Goal: Task Accomplishment & Management: Manage account settings

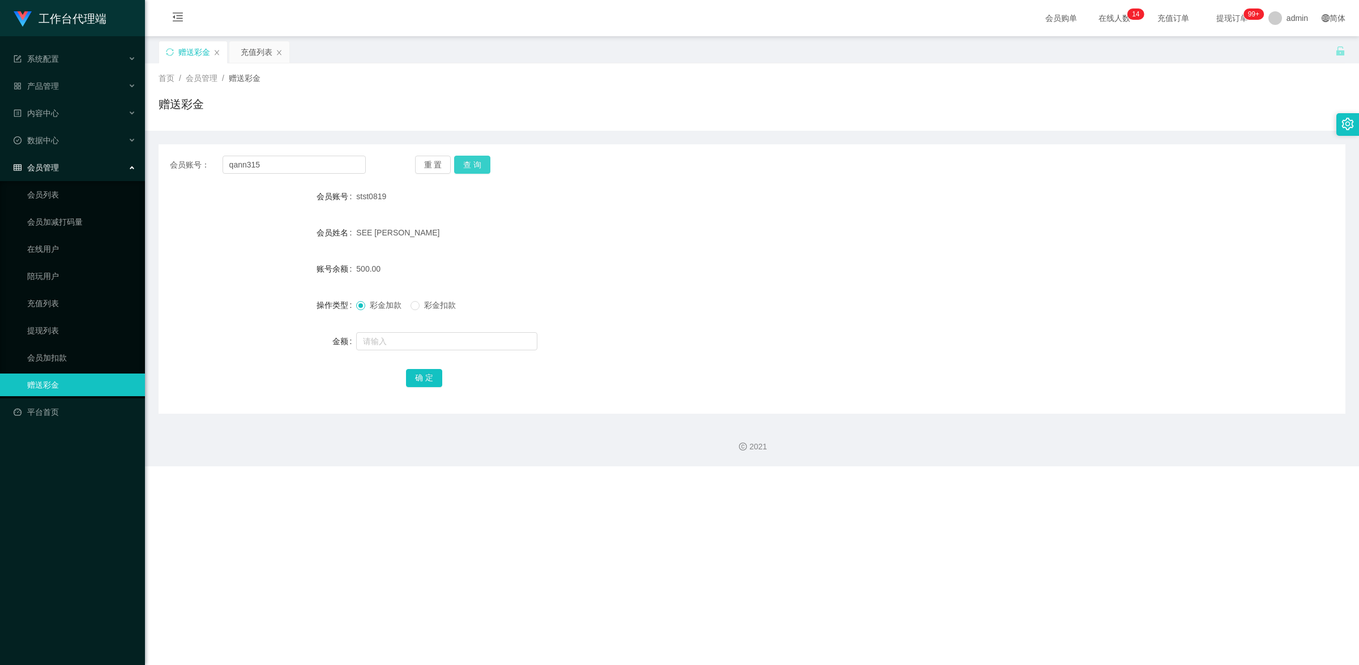
type input "qann315"
click at [456, 165] on button "查 询" at bounding box center [472, 165] width 36 height 18
click at [400, 340] on input "text" at bounding box center [446, 341] width 181 height 18
type input "100"
drag, startPoint x: 434, startPoint y: 374, endPoint x: 444, endPoint y: 370, distance: 10.9
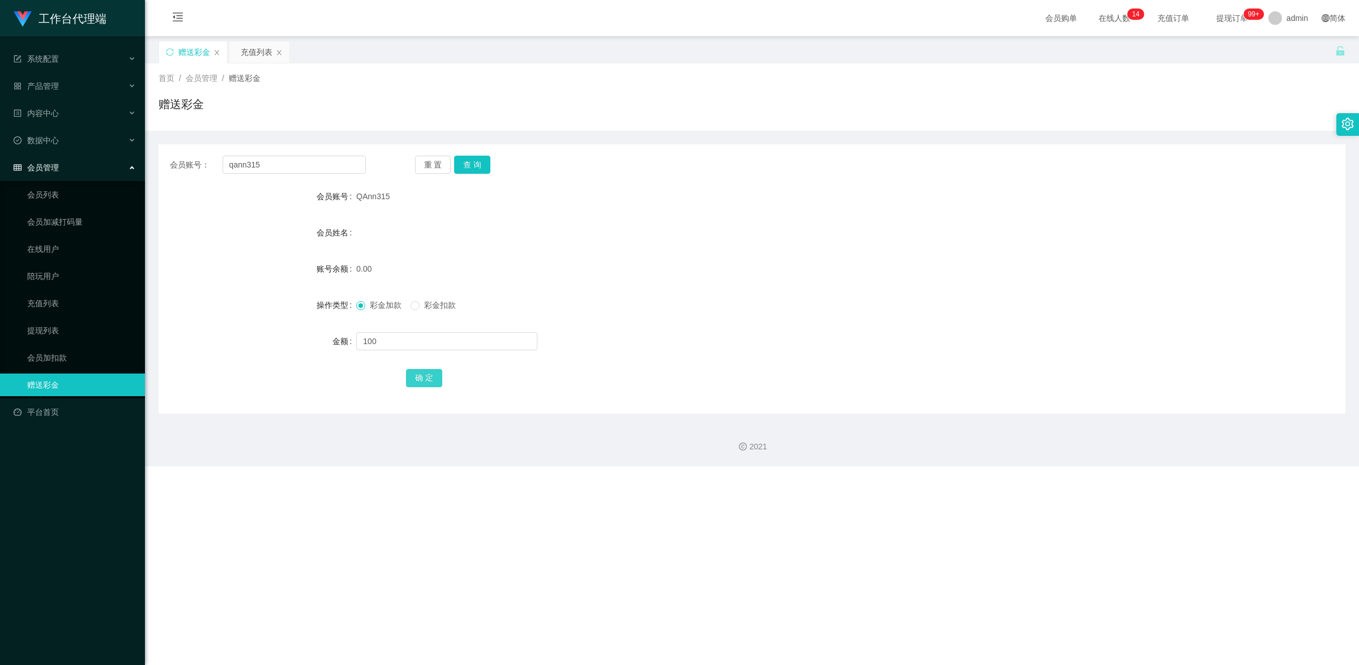
click at [434, 374] on button "确 定" at bounding box center [424, 378] width 36 height 18
click at [59, 77] on div "产品管理" at bounding box center [72, 86] width 145 height 23
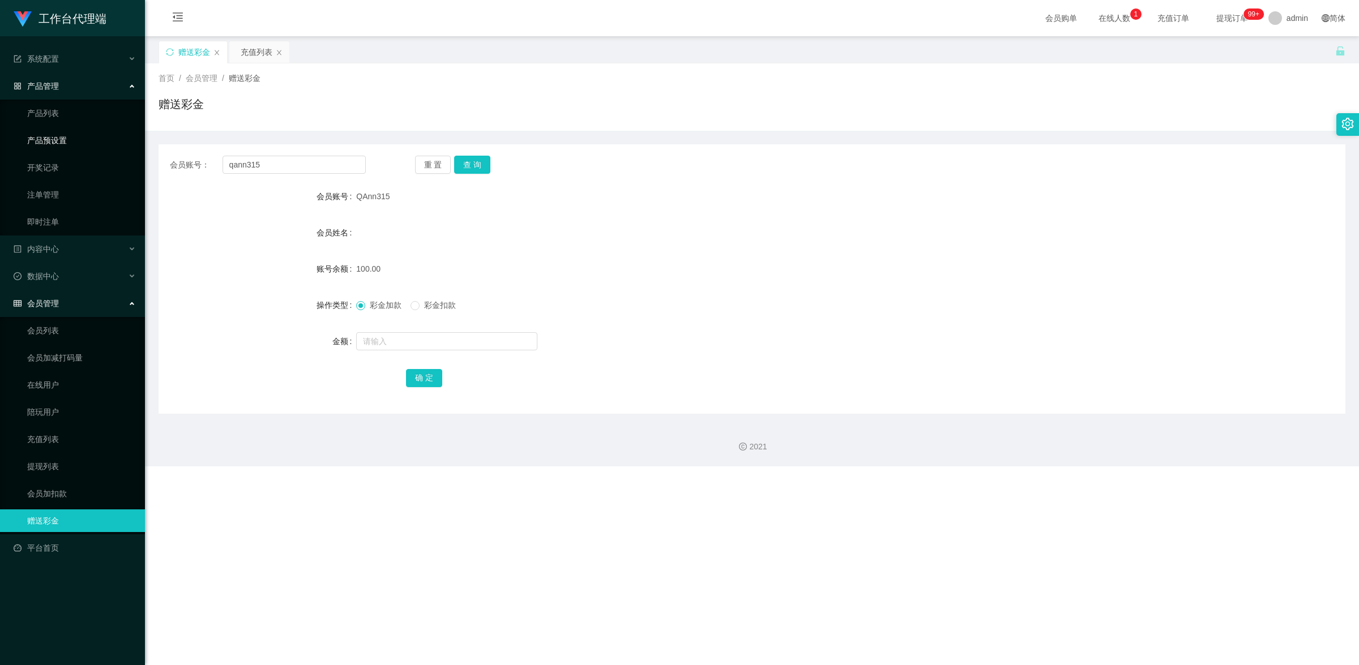
click at [78, 137] on link "产品预设置" at bounding box center [81, 140] width 109 height 23
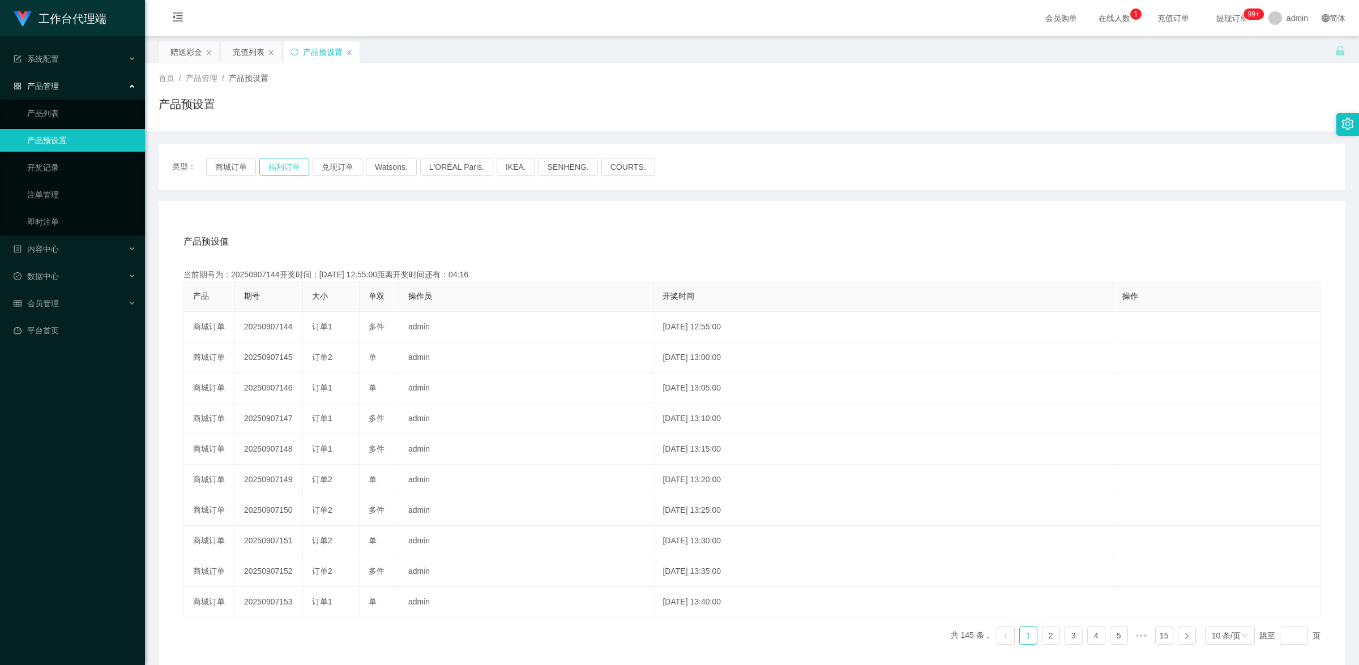
click at [283, 165] on button "福利订单" at bounding box center [284, 167] width 50 height 18
click at [292, 168] on button "福利订单" at bounding box center [284, 167] width 50 height 18
type button "k3tbw"
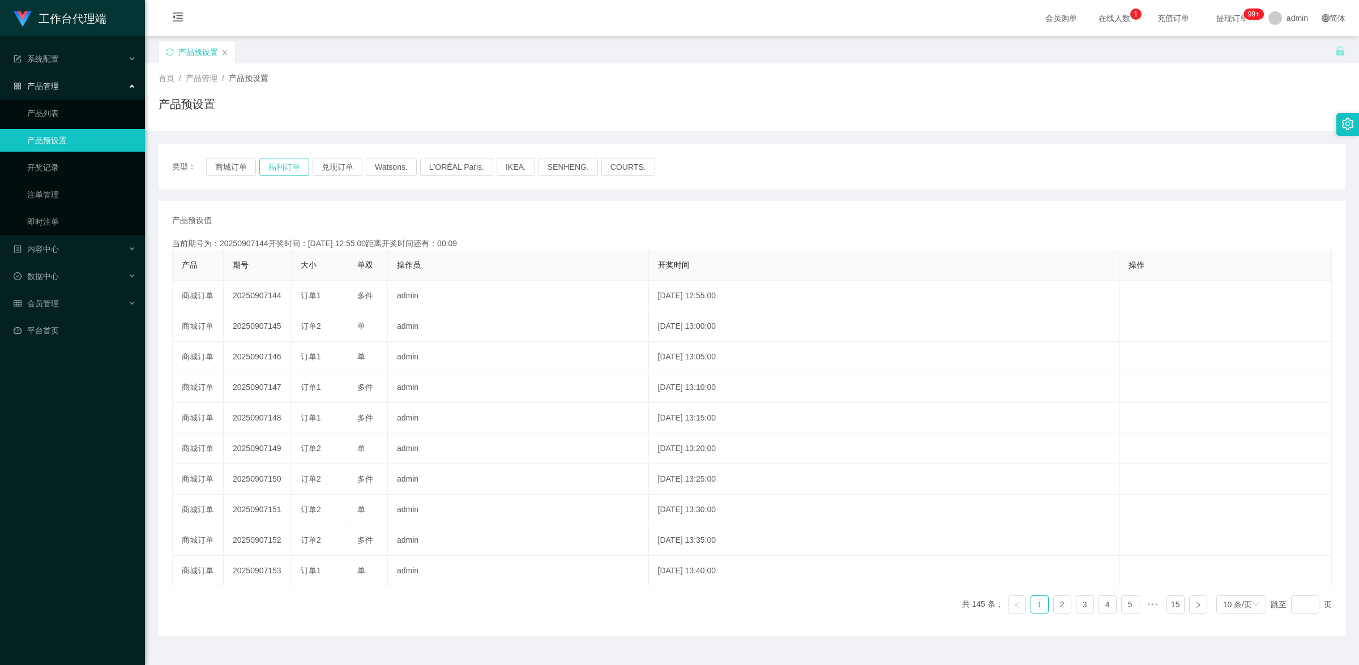
click at [287, 163] on button "福利订单" at bounding box center [284, 167] width 50 height 18
click at [288, 170] on button "福利订单" at bounding box center [284, 167] width 50 height 18
click at [293, 164] on button "福利订单" at bounding box center [284, 167] width 50 height 18
click at [83, 295] on div "会员管理" at bounding box center [72, 303] width 145 height 23
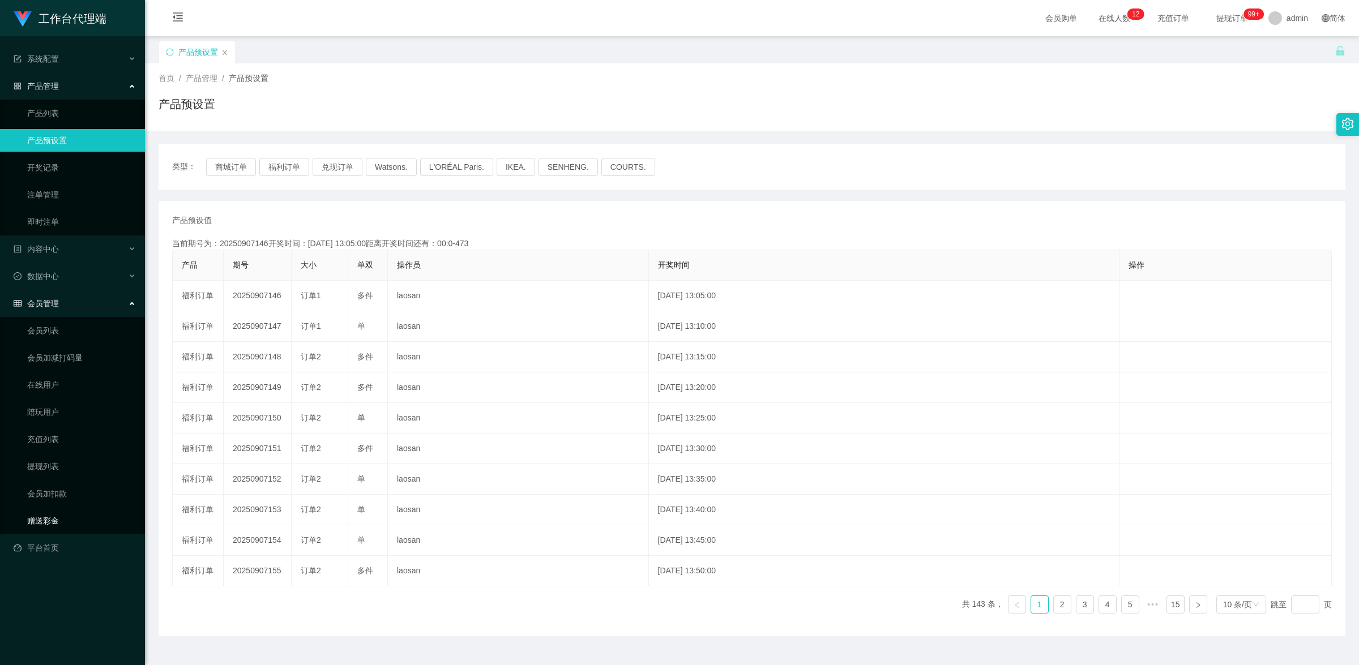
click at [54, 295] on link "赠送彩金" at bounding box center [81, 520] width 109 height 23
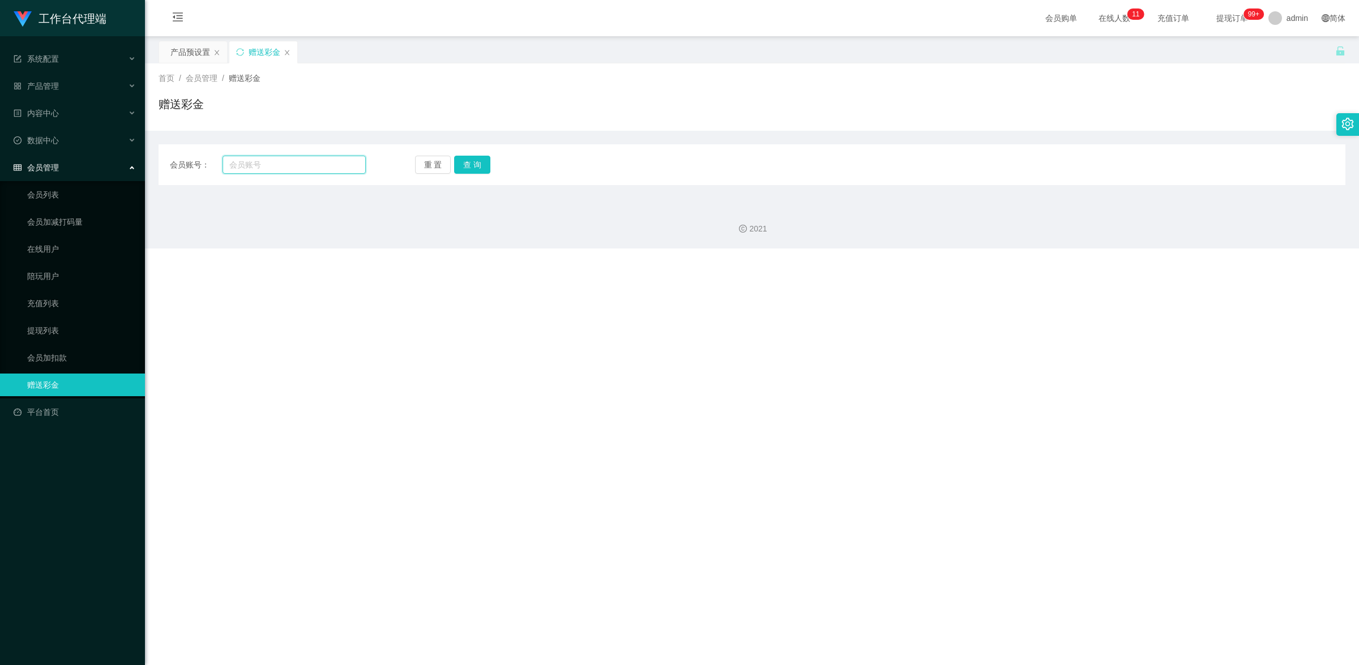
click at [252, 169] on input "text" at bounding box center [293, 165] width 143 height 18
paste input "qann315"
type input "qann315"
click at [465, 165] on button "查 询" at bounding box center [472, 165] width 36 height 18
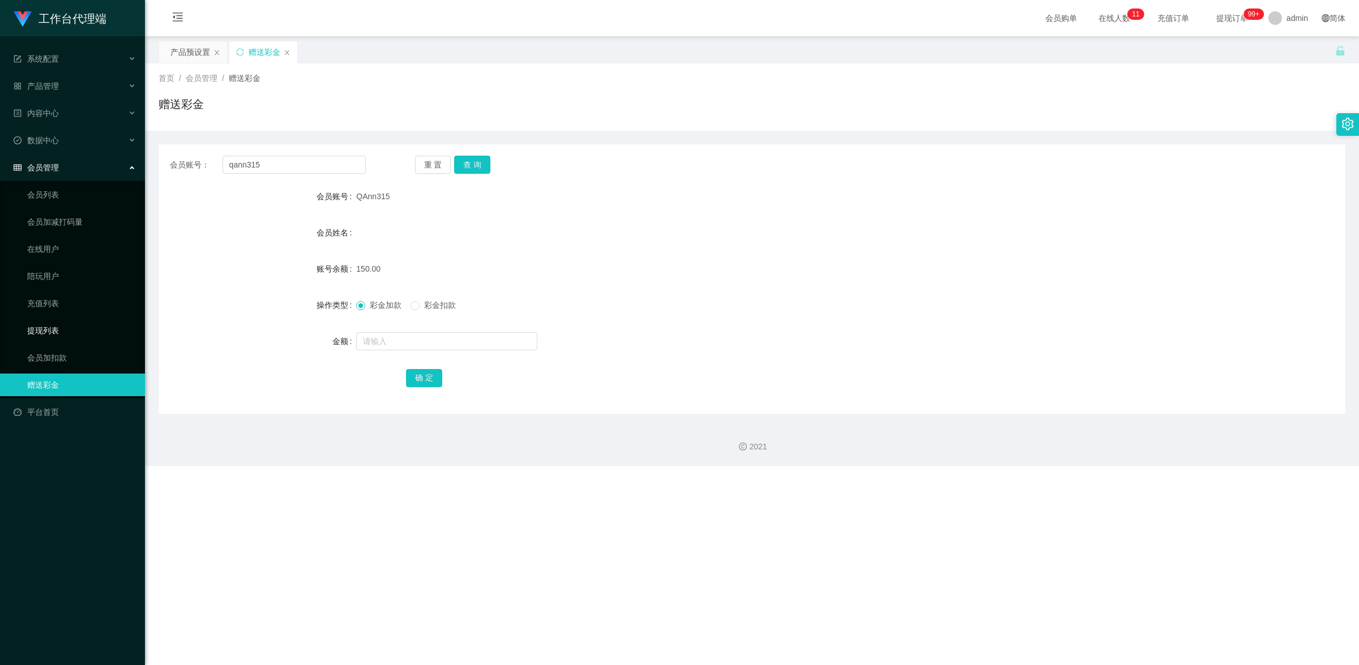
click at [63, 295] on link "提现列表" at bounding box center [81, 330] width 109 height 23
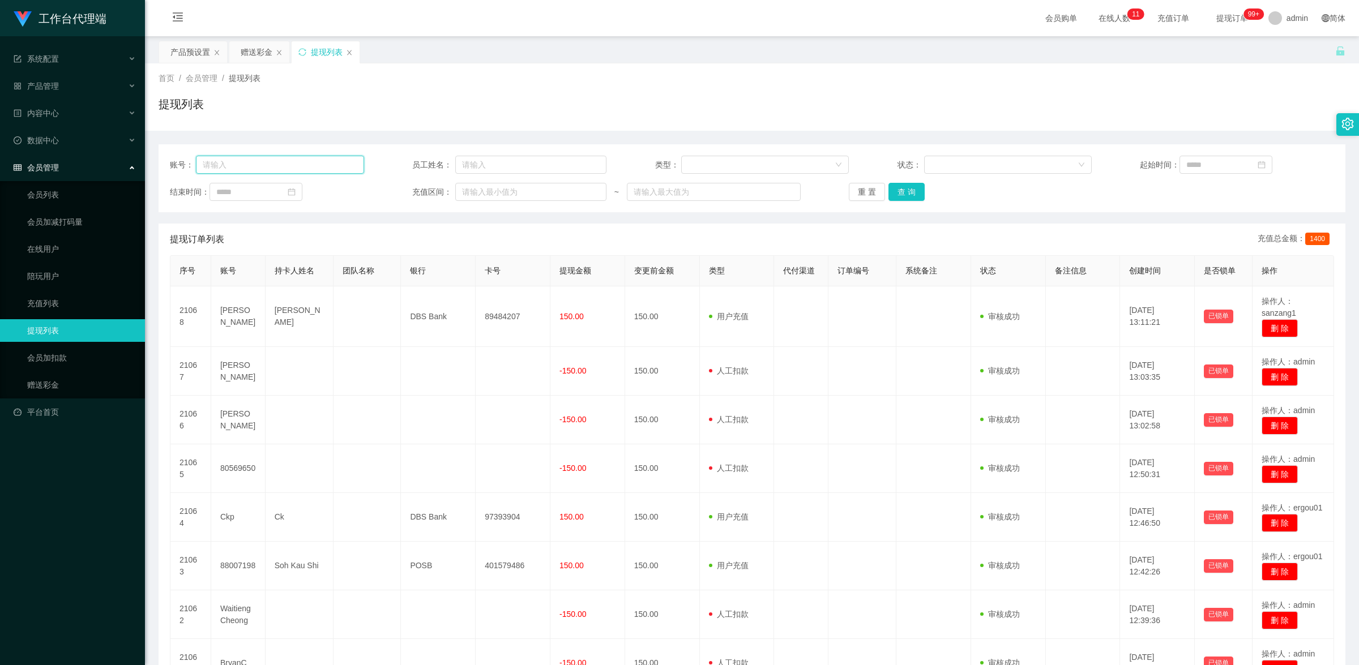
click at [270, 170] on input "text" at bounding box center [280, 165] width 168 height 18
paste input "qann315"
type input "qann315"
click at [526, 192] on button "查 询" at bounding box center [906, 192] width 36 height 18
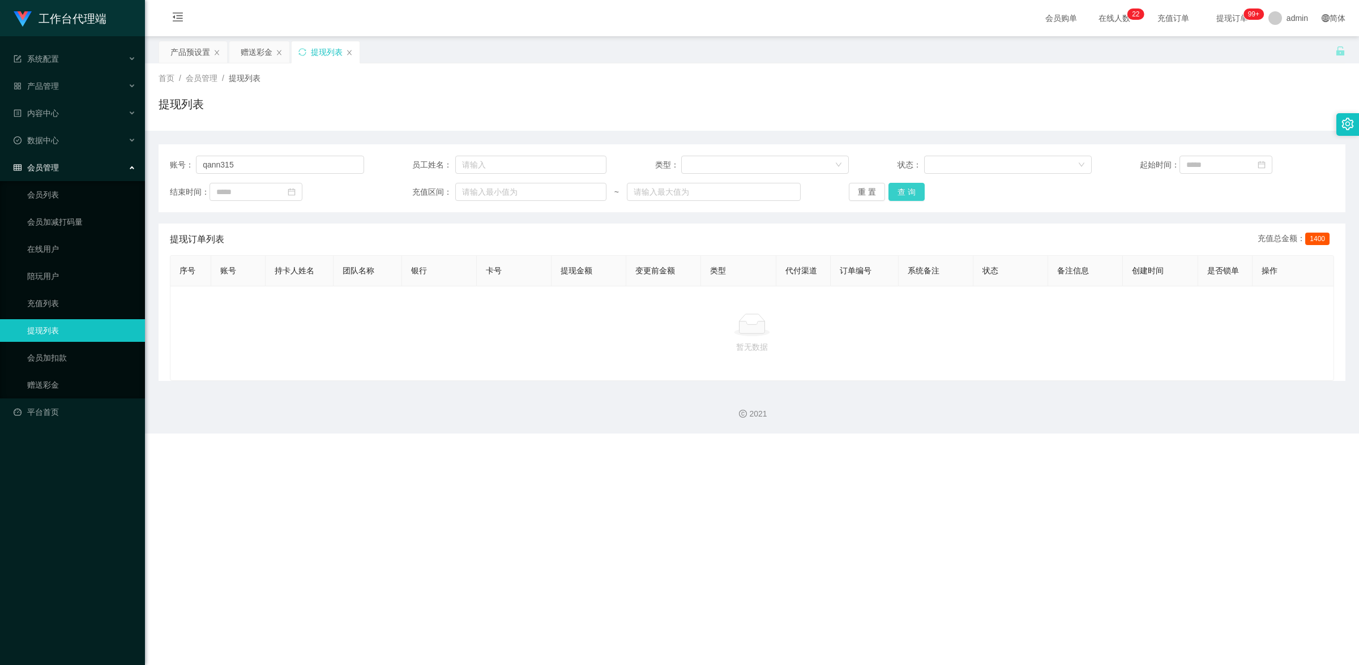
click at [526, 184] on button "查 询" at bounding box center [906, 192] width 36 height 18
click at [54, 295] on link "赠送彩金" at bounding box center [81, 385] width 109 height 23
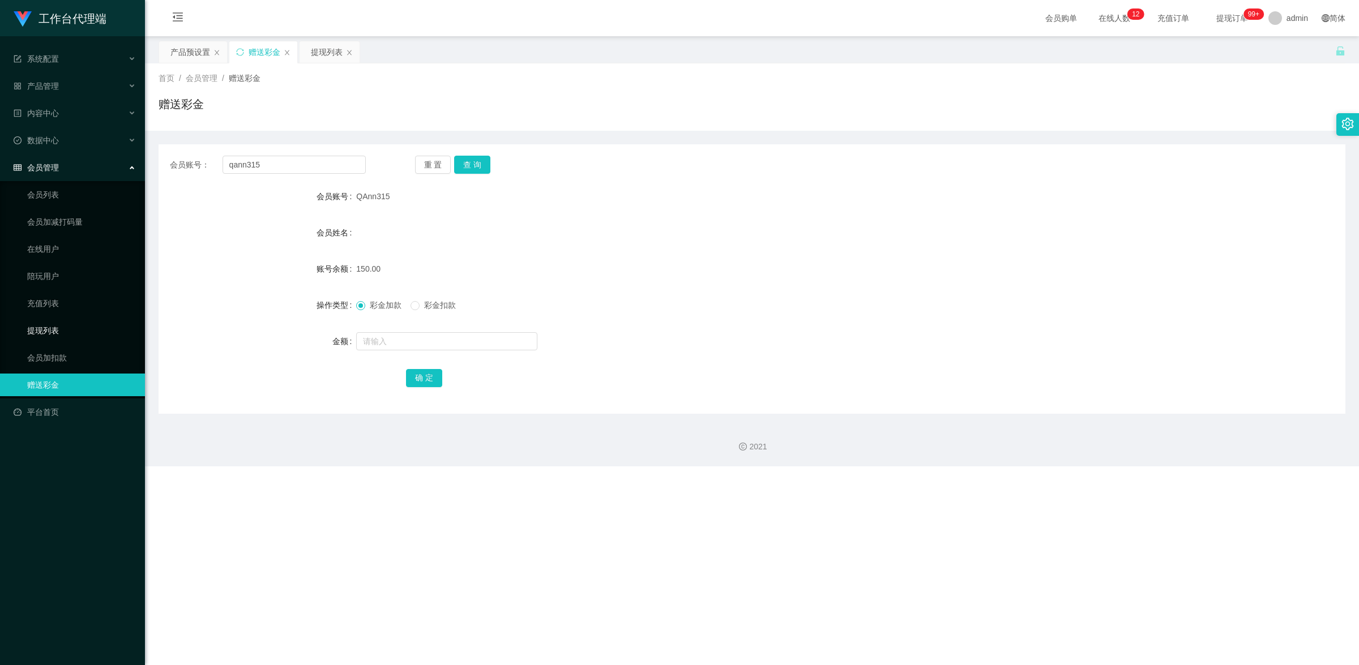
click at [62, 295] on link "提现列表" at bounding box center [81, 330] width 109 height 23
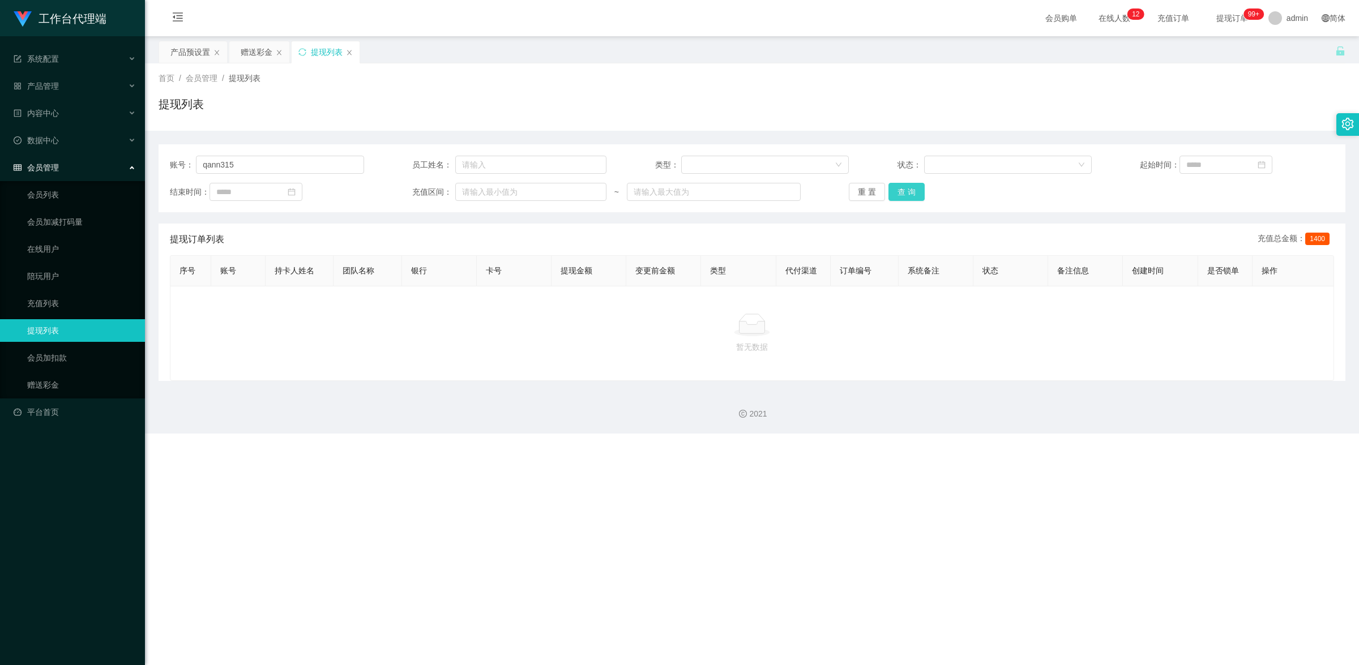
click at [526, 199] on button "查 询" at bounding box center [906, 192] width 36 height 18
click at [526, 189] on button "查 询" at bounding box center [906, 192] width 36 height 18
click at [526, 191] on button "查 询" at bounding box center [906, 192] width 36 height 18
click at [526, 194] on button "查 询" at bounding box center [906, 192] width 36 height 18
click at [72, 295] on link "会员加扣款" at bounding box center [81, 357] width 109 height 23
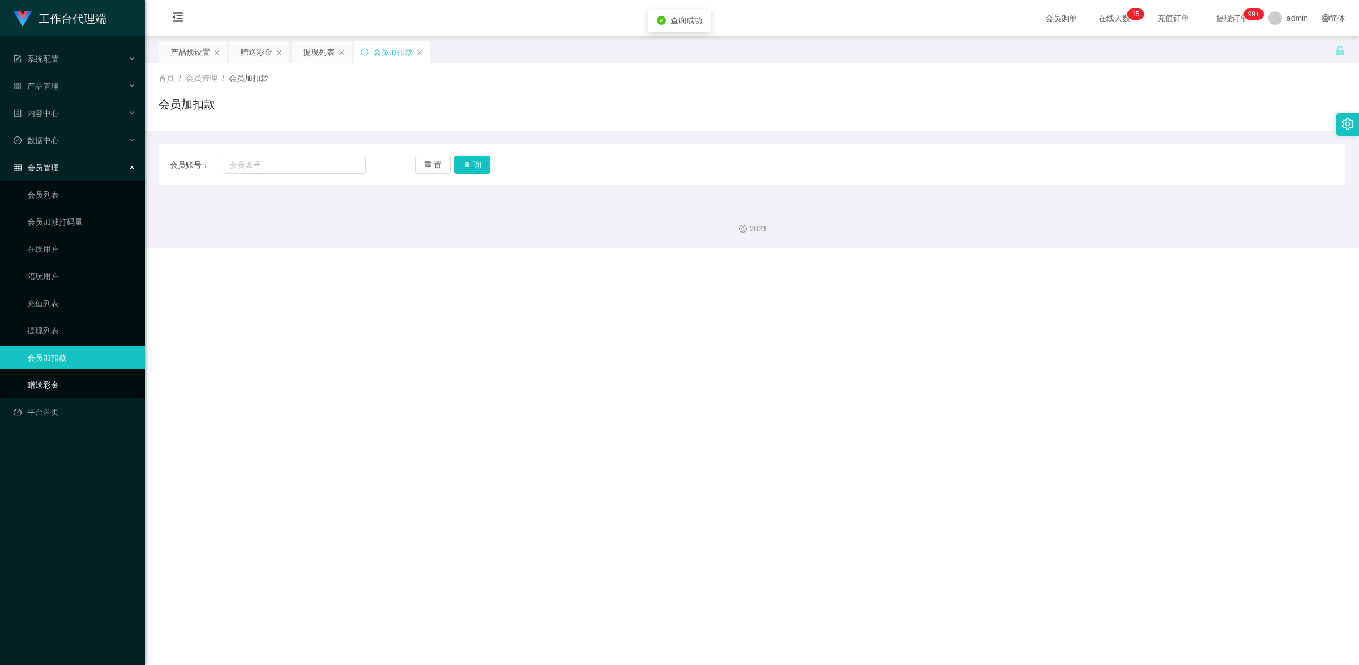
click at [61, 295] on link "赠送彩金" at bounding box center [81, 385] width 109 height 23
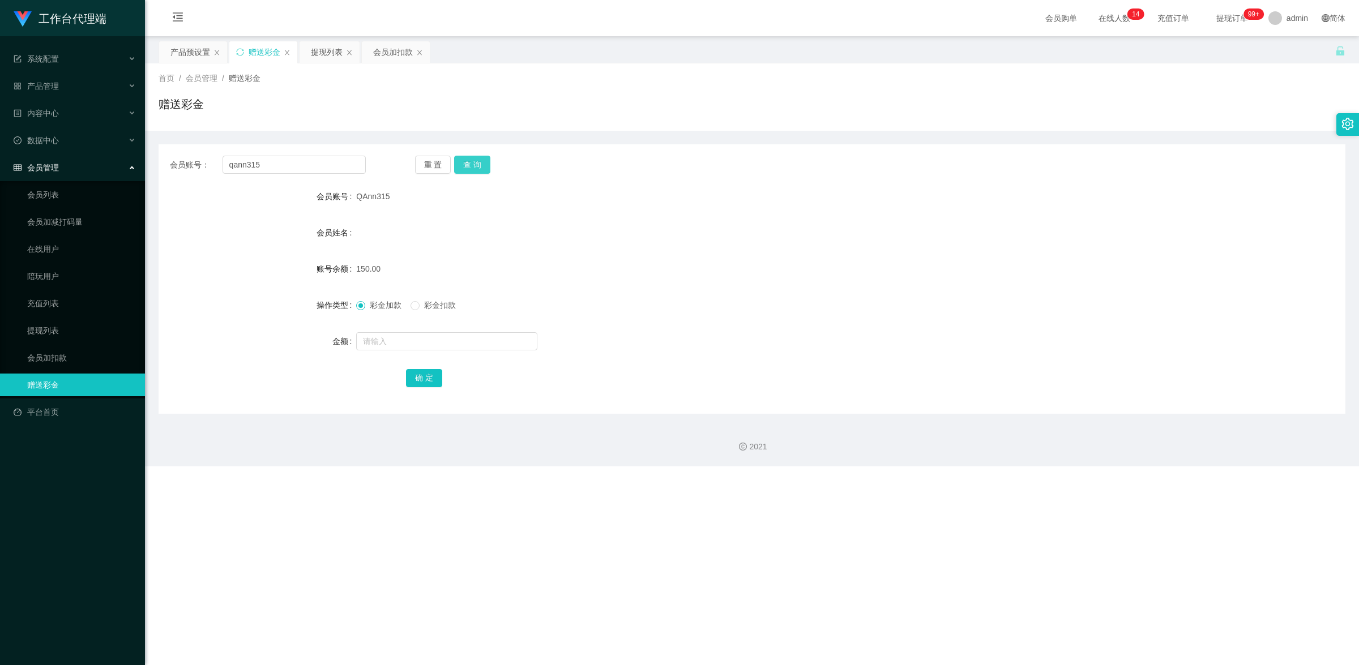
click at [477, 165] on button "查 询" at bounding box center [472, 165] width 36 height 18
click at [466, 169] on button "查 询" at bounding box center [472, 165] width 36 height 18
click at [29, 295] on link "提现列表" at bounding box center [81, 330] width 109 height 23
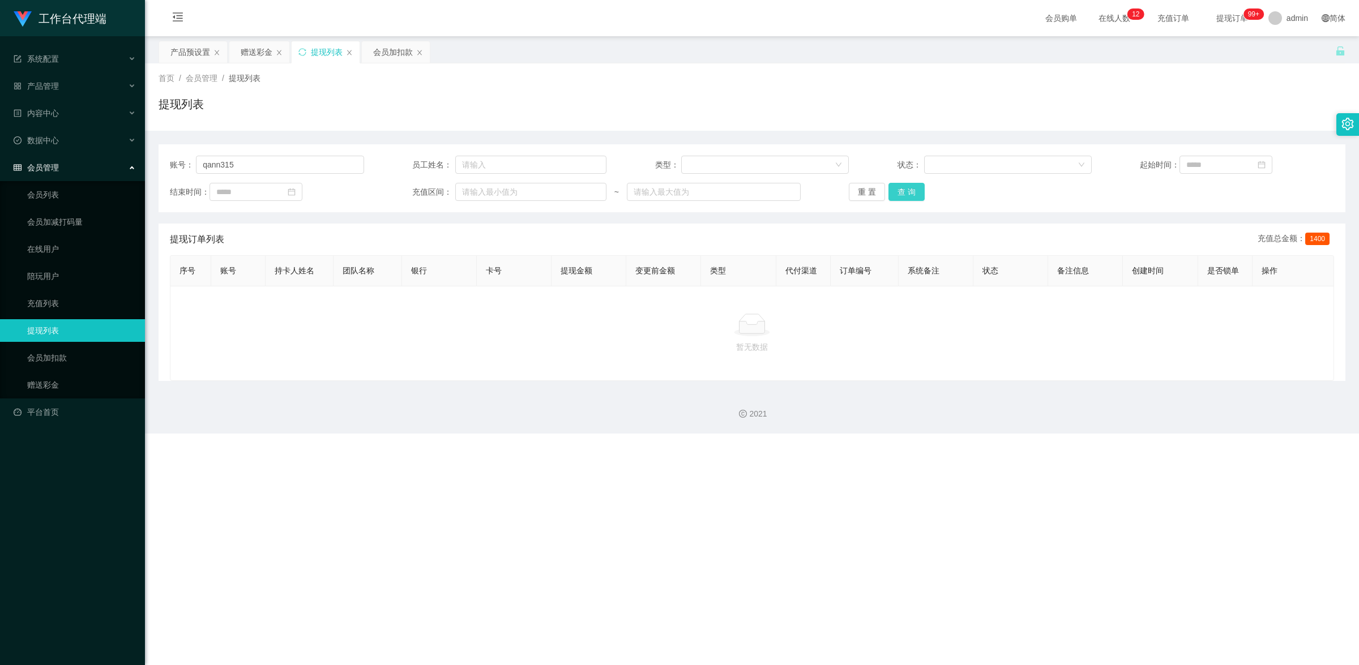
click at [526, 191] on button "查 询" at bounding box center [906, 192] width 36 height 18
click at [526, 198] on button "查 询" at bounding box center [906, 192] width 36 height 18
click at [69, 295] on link "赠送彩金" at bounding box center [81, 385] width 109 height 23
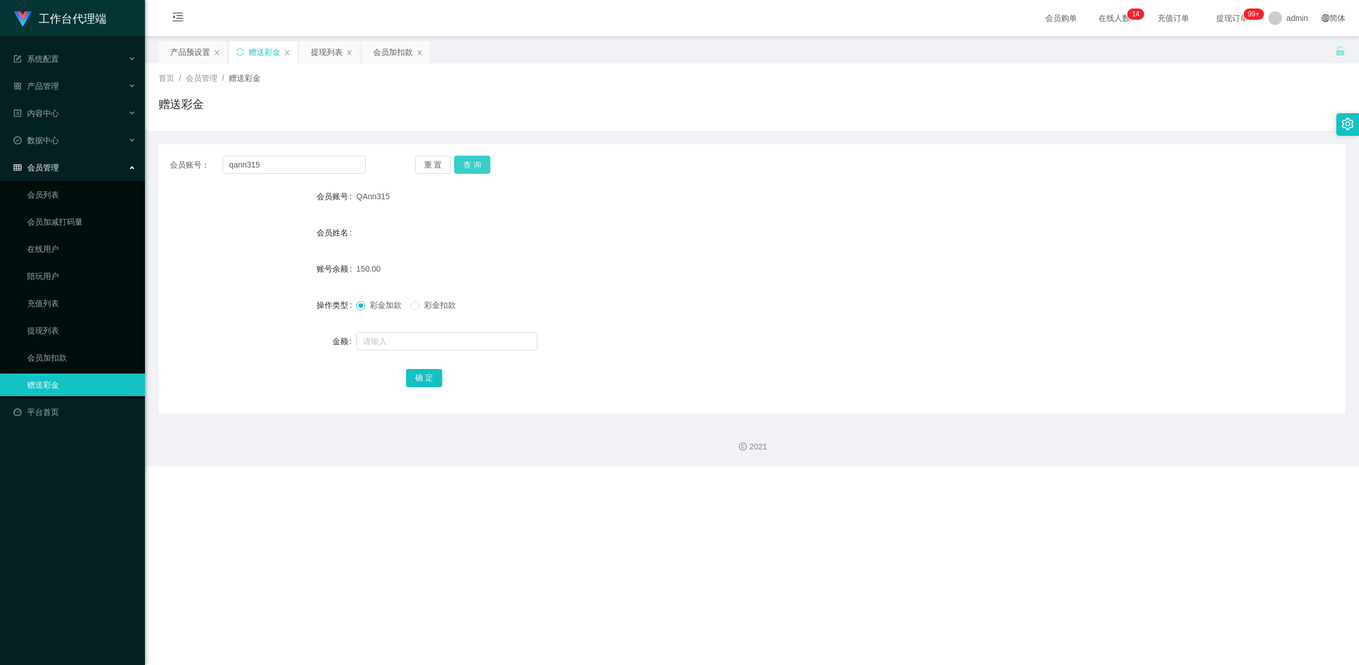
click at [475, 164] on button "查 询" at bounding box center [472, 165] width 36 height 18
click at [54, 295] on link "提现列表" at bounding box center [81, 330] width 109 height 23
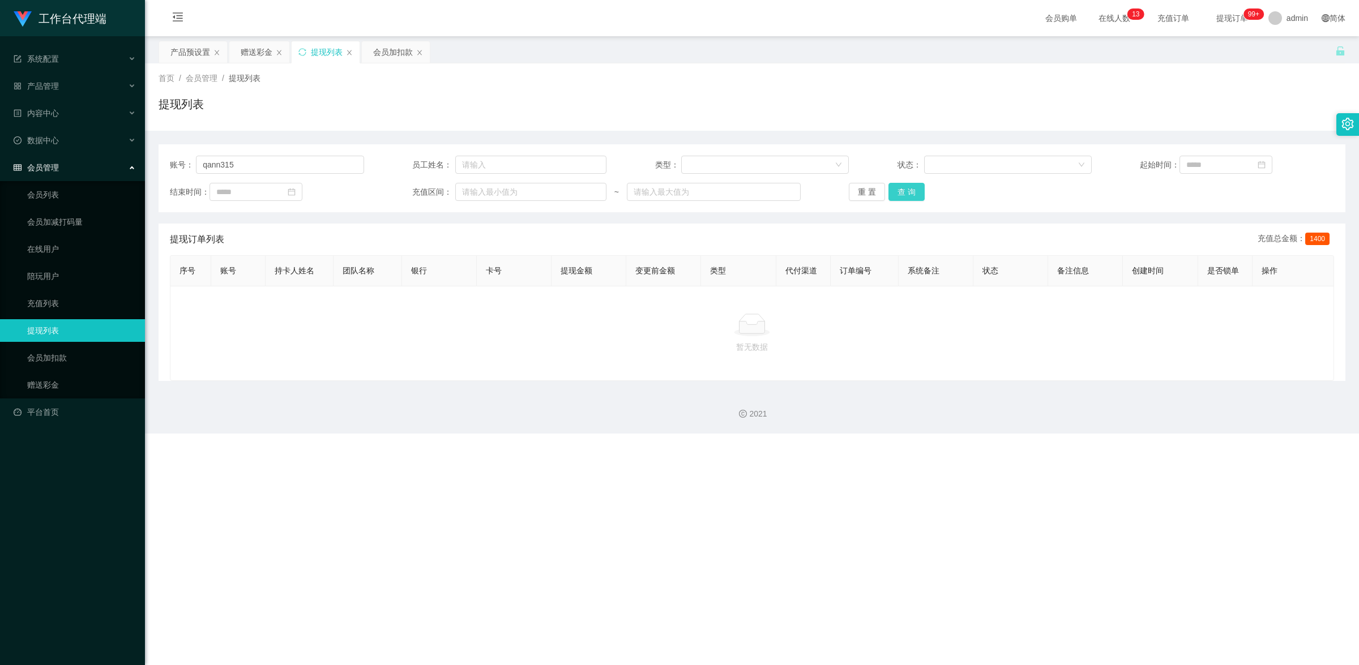
click at [526, 194] on button "查 询" at bounding box center [906, 192] width 36 height 18
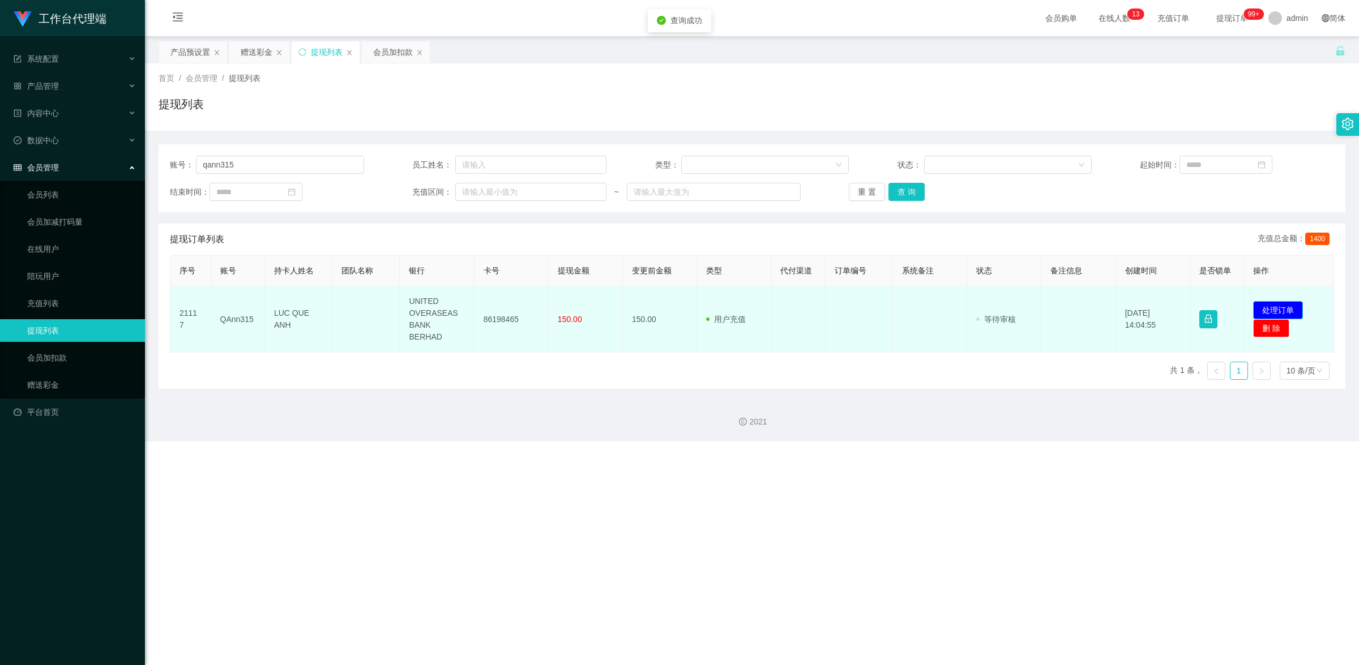
click at [526, 295] on button "处理订单" at bounding box center [1278, 310] width 50 height 18
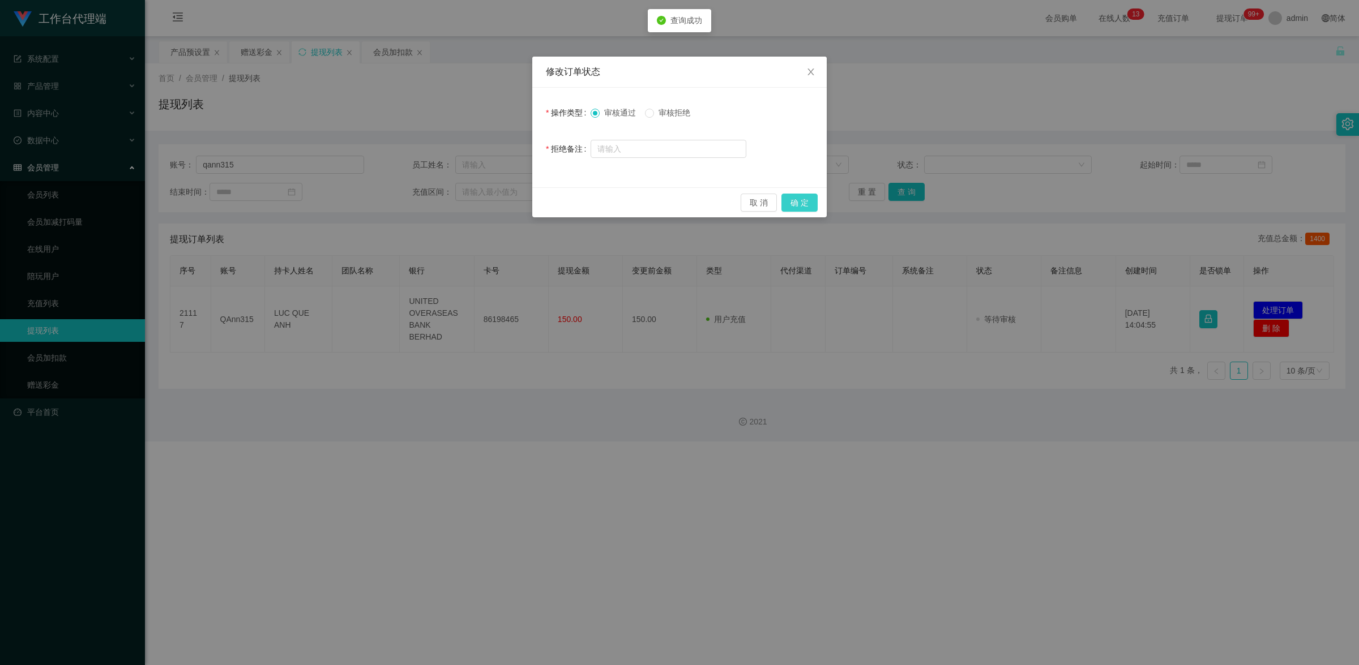
click at [526, 201] on button "确 定" at bounding box center [799, 203] width 36 height 18
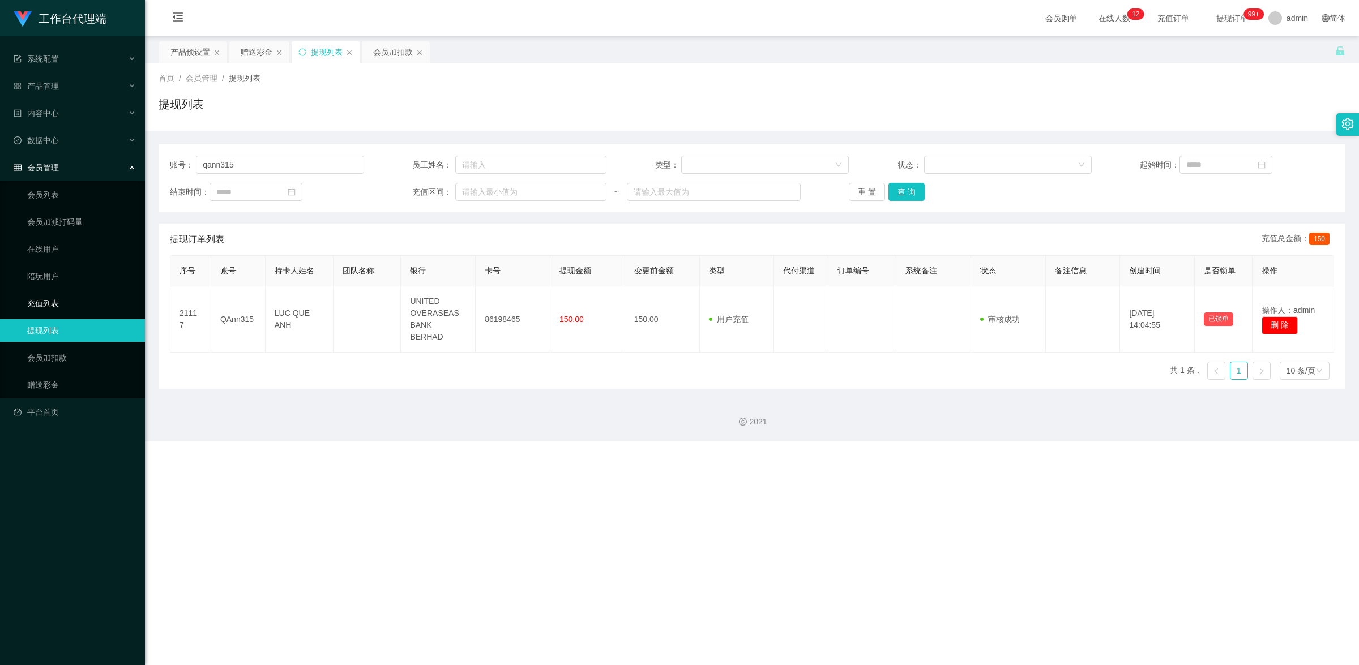
click at [68, 295] on link "充值列表" at bounding box center [81, 303] width 109 height 23
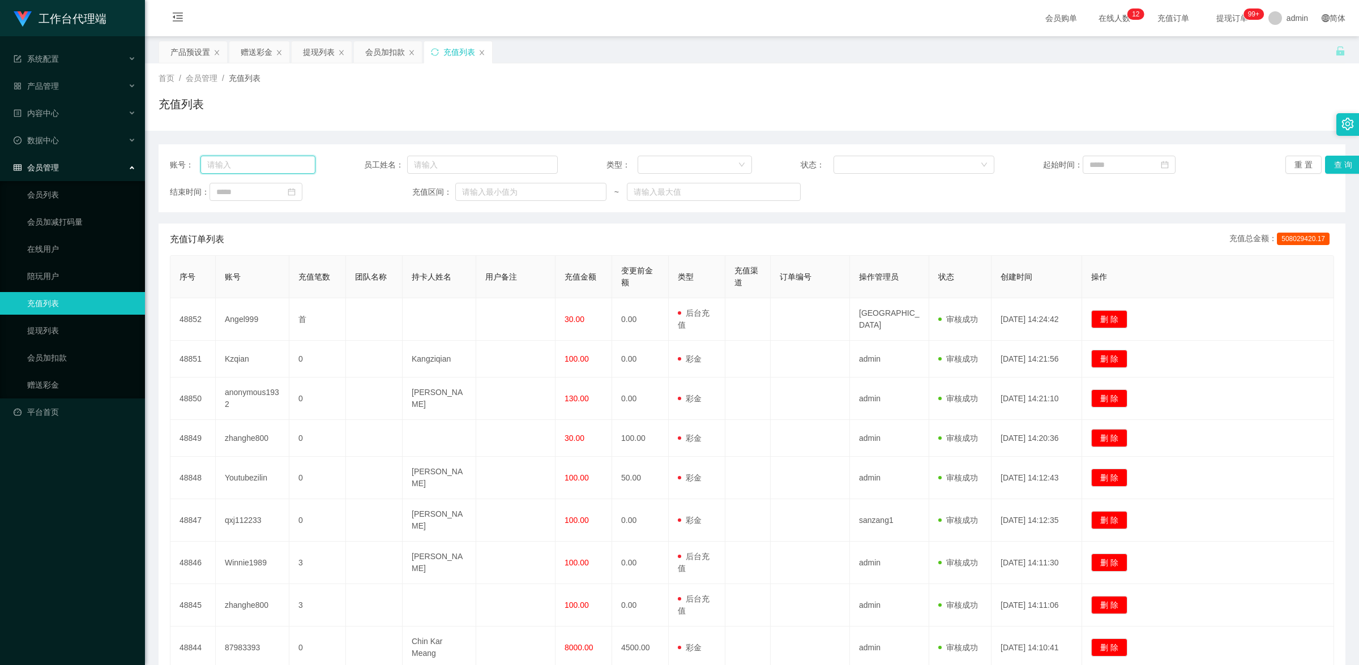
click at [266, 166] on input "text" at bounding box center [257, 165] width 115 height 18
paste input "86208127"
type input "86208127"
click at [526, 166] on button "查 询" at bounding box center [1343, 165] width 36 height 18
